Goal: Ask a question

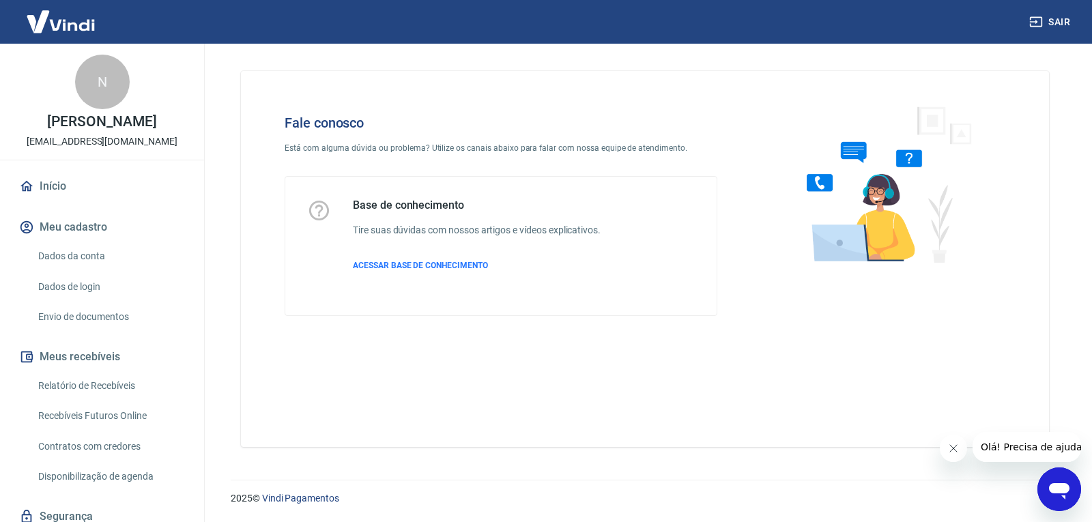
drag, startPoint x: 1012, startPoint y: 446, endPoint x: 976, endPoint y: 452, distance: 36.7
click at [1012, 446] on span "Olá! Precisa de ajuda?" at bounding box center [1033, 447] width 106 height 11
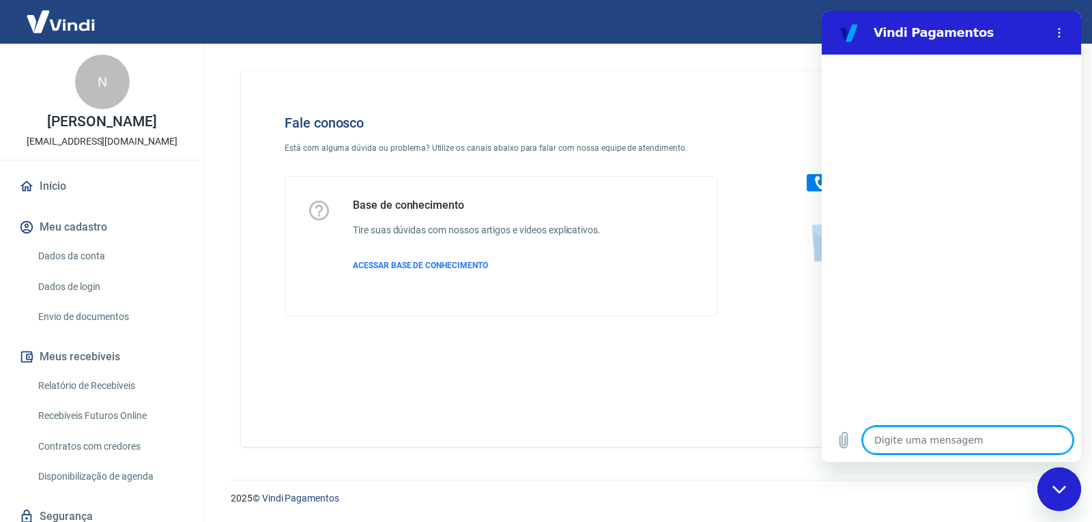
type textarea "o"
type textarea "x"
type textarea "ol"
type textarea "x"
type textarea "ola"
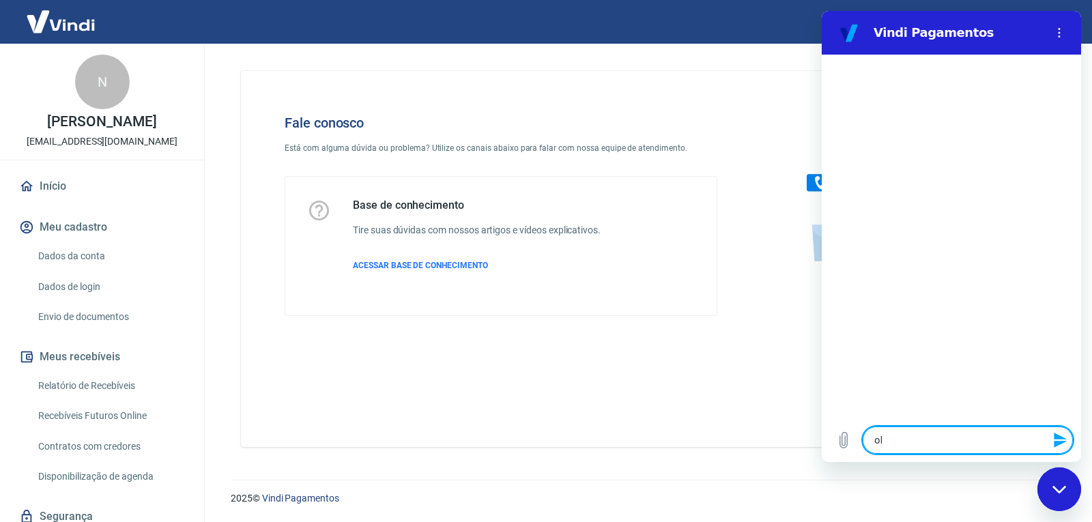
type textarea "x"
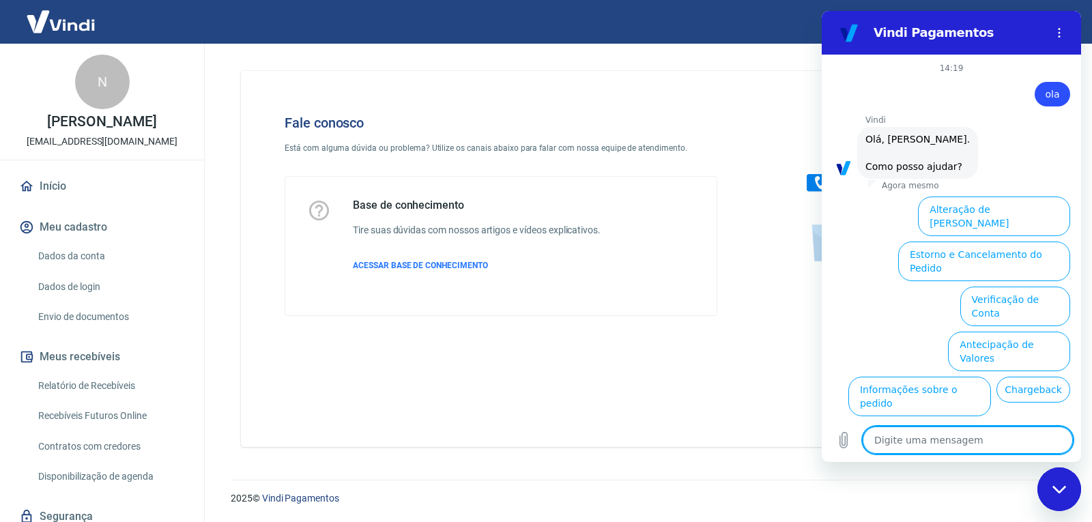
scroll to position [59, 0]
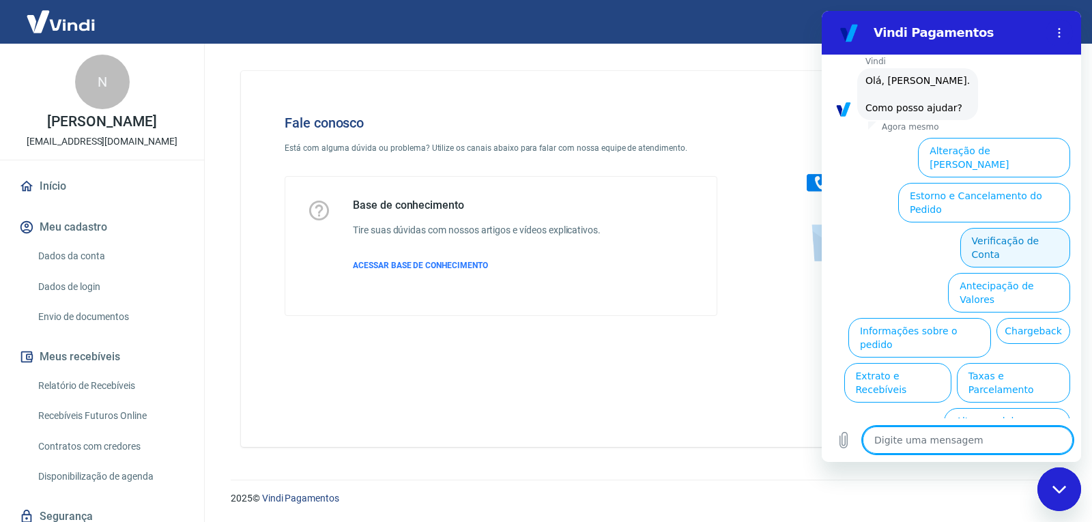
click at [1041, 228] on button "Verificação de Conta" at bounding box center [1015, 248] width 110 height 40
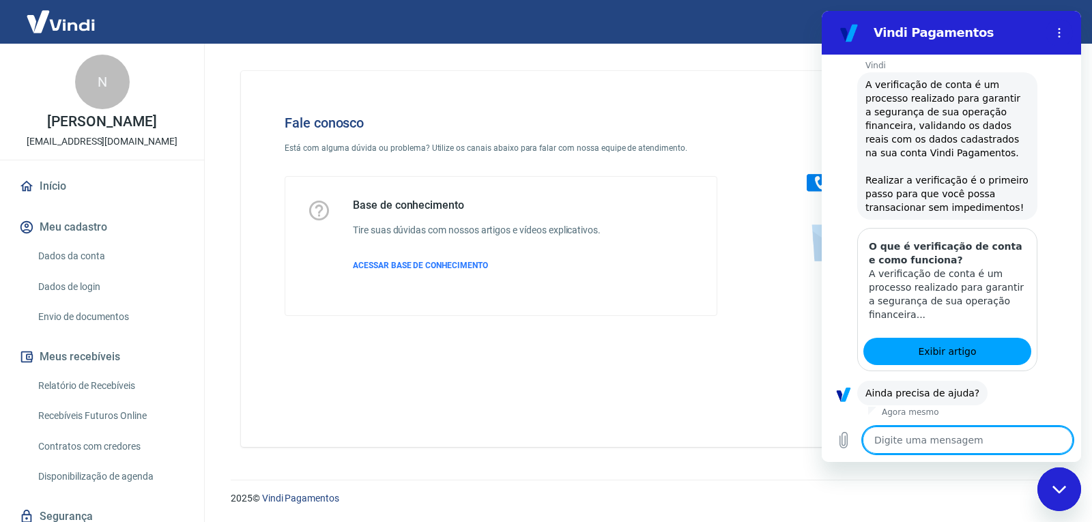
scroll to position [194, 0]
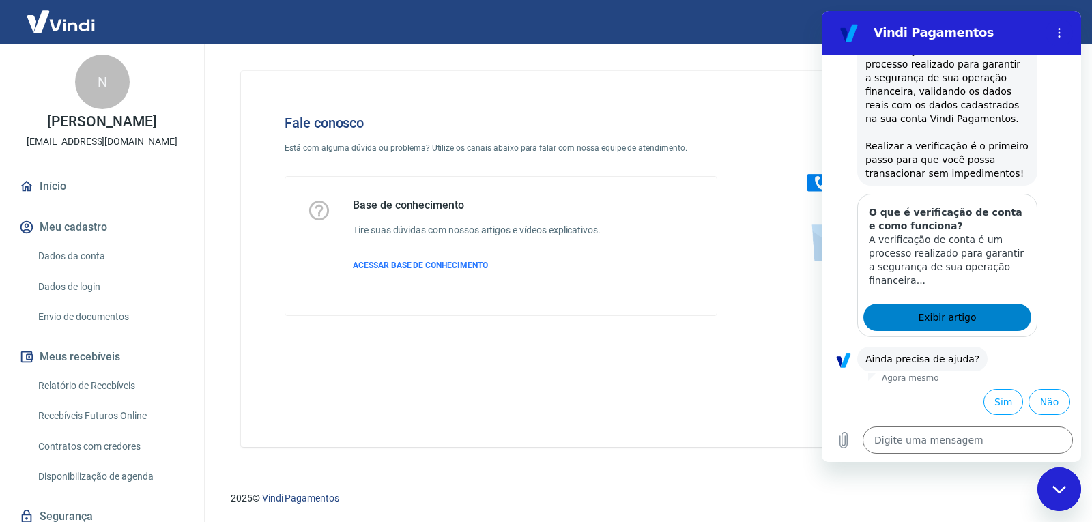
click at [941, 323] on span "Exibir artigo" at bounding box center [947, 317] width 58 height 16
click at [988, 412] on button "Sim" at bounding box center [1003, 402] width 40 height 26
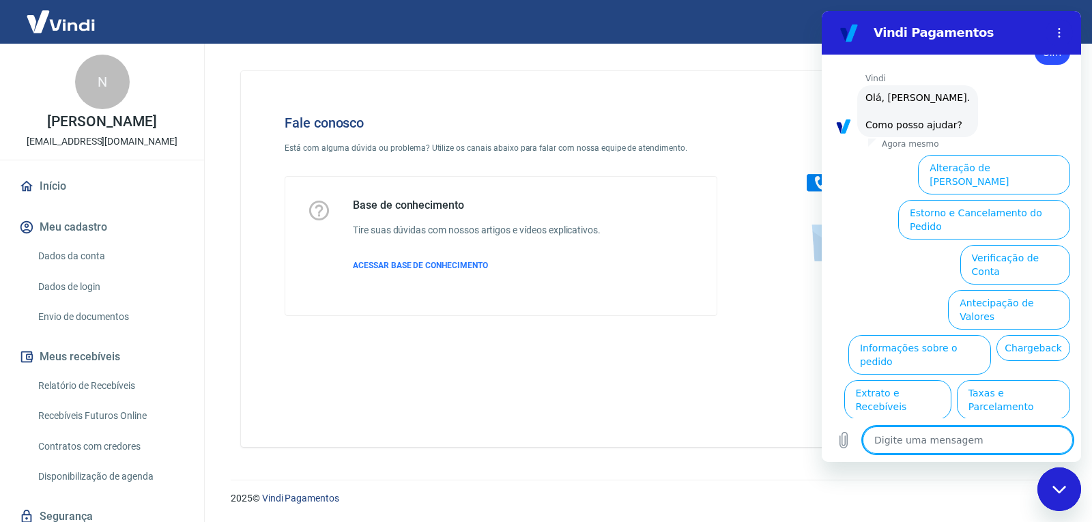
scroll to position [550, 0]
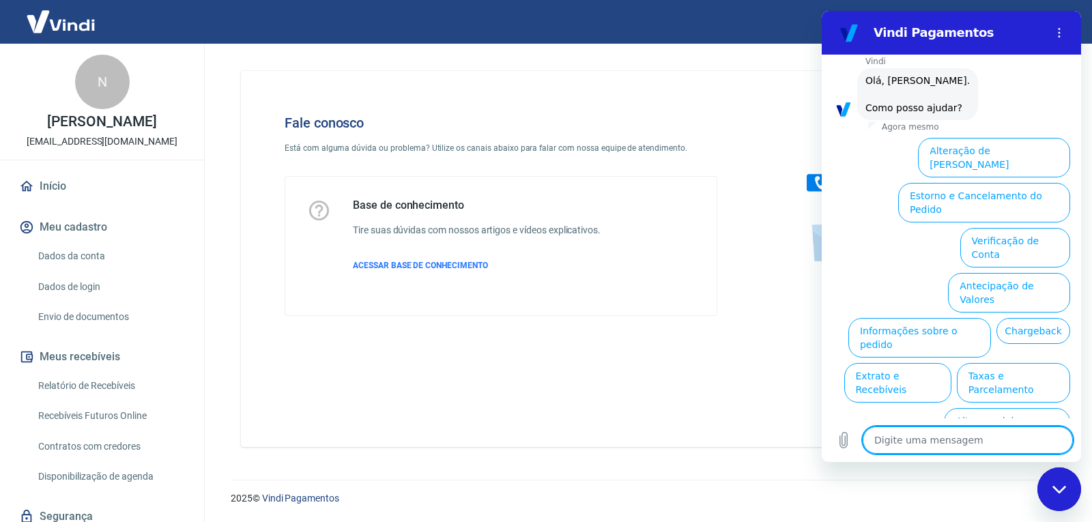
click at [1052, 493] on icon "Fechar janela de mensagens" at bounding box center [1059, 489] width 14 height 9
type textarea "x"
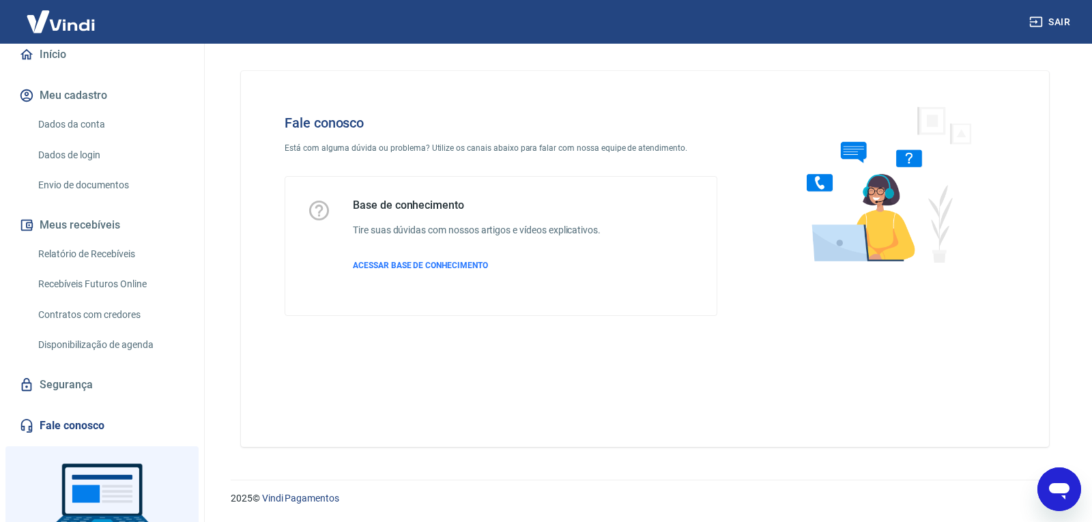
scroll to position [216, 0]
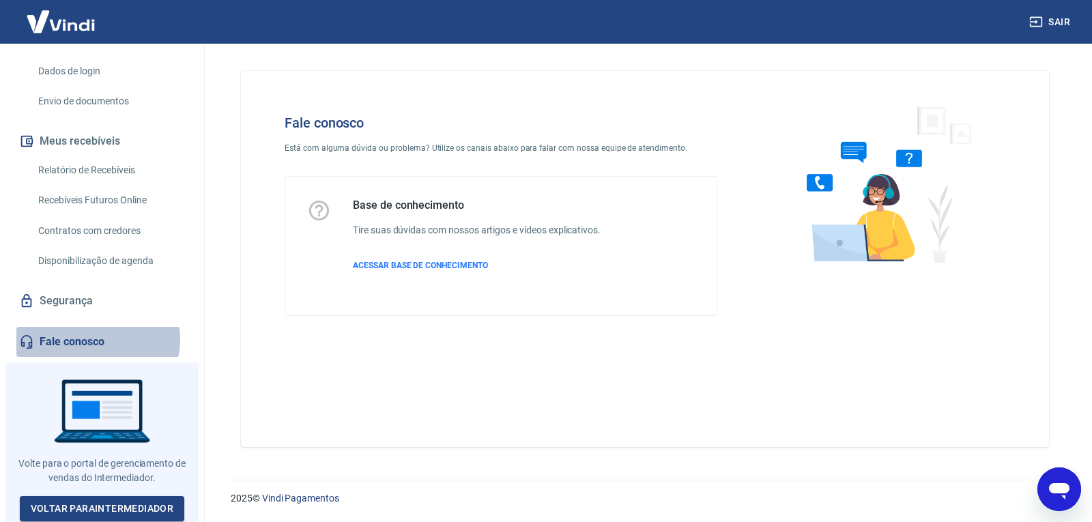
click at [95, 338] on link "Fale conosco" at bounding box center [101, 342] width 171 height 30
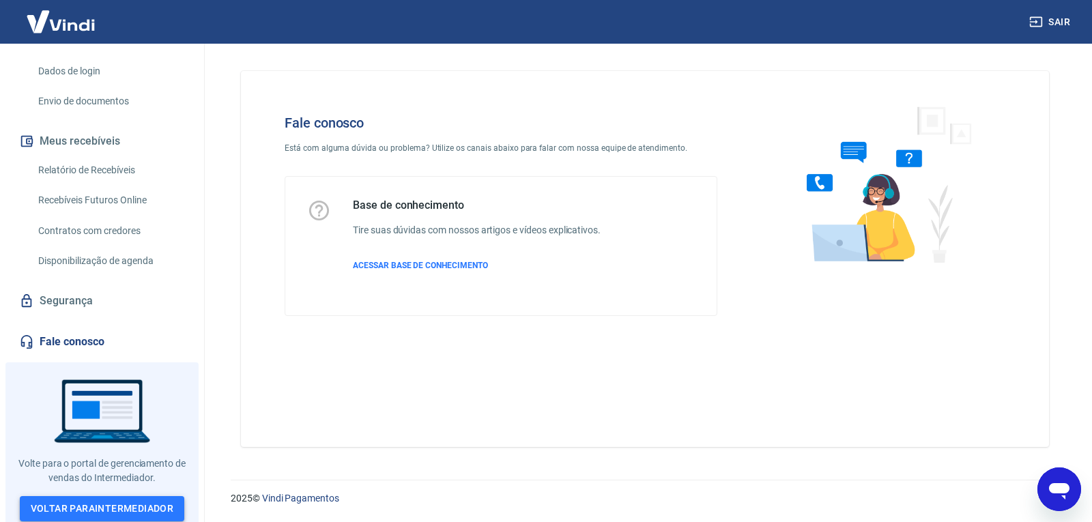
click at [128, 511] on link "Voltar para Intermediador" at bounding box center [102, 508] width 165 height 25
